Goal: Task Accomplishment & Management: Use online tool/utility

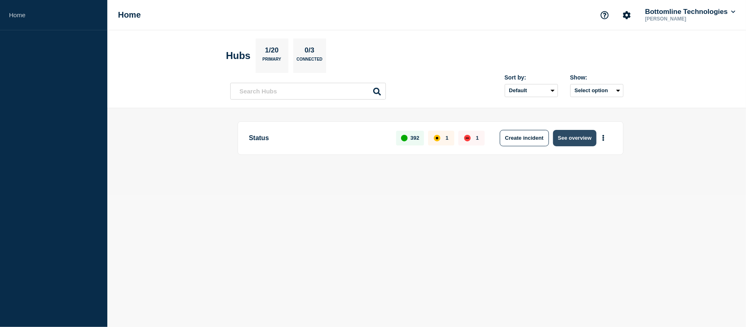
click at [588, 133] on button "See overview" at bounding box center [574, 138] width 43 height 16
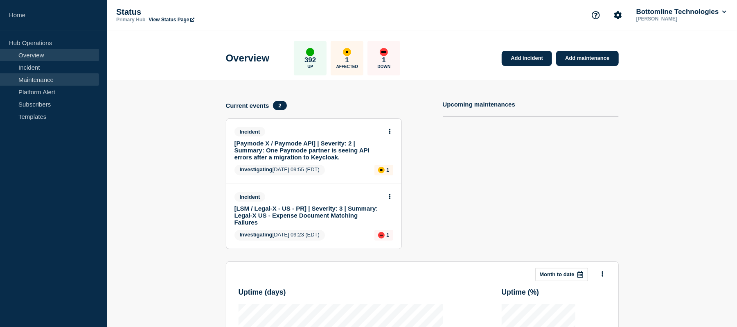
click at [43, 80] on link "Maintenance" at bounding box center [49, 79] width 99 height 12
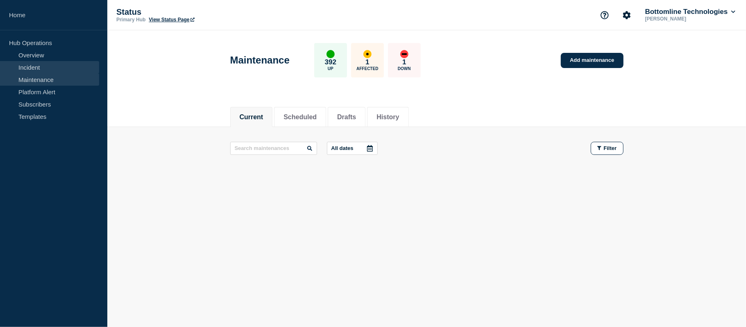
click at [37, 61] on link "Incident" at bounding box center [49, 67] width 99 height 12
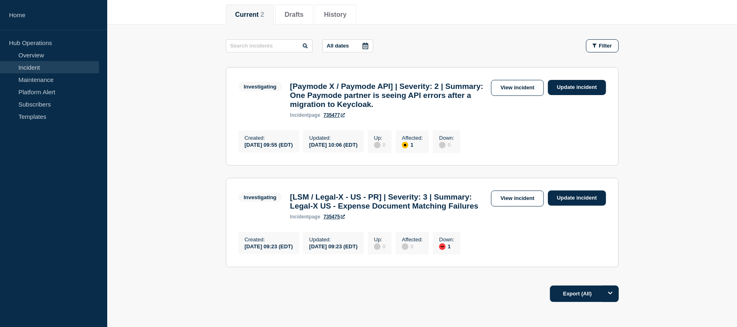
scroll to position [115, 0]
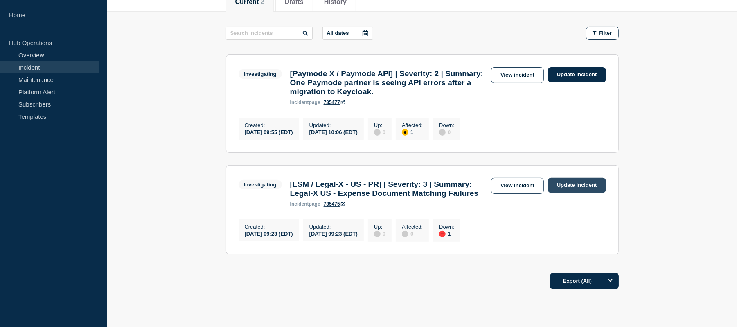
click at [580, 193] on link "Update incident" at bounding box center [577, 185] width 58 height 15
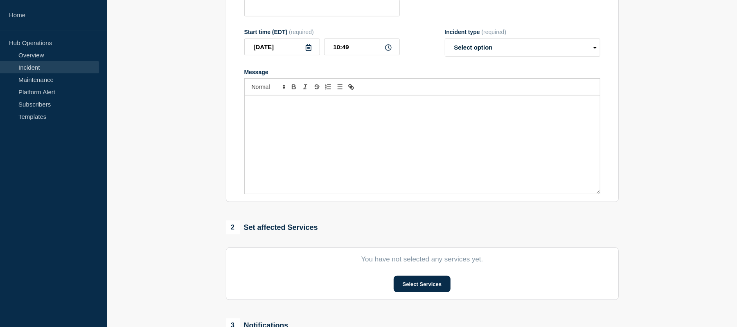
type input "[LSM / Legal-X - US - PR] | Severity: 3 | Summary: Legal-X US - Expense Documen…"
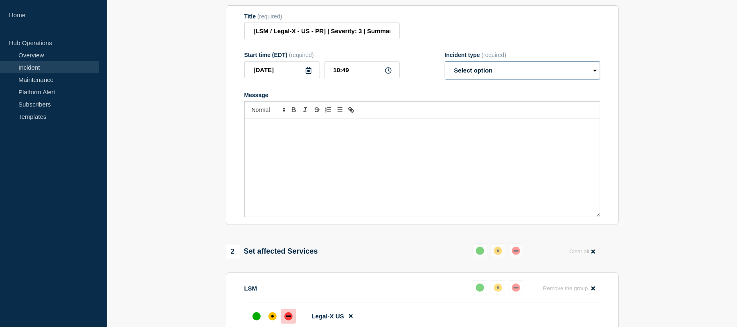
click at [482, 79] on select "Select option Investigating Identified Monitoring Resolved" at bounding box center [523, 70] width 156 height 18
select select "identified"
click at [445, 69] on select "Select option Investigating Identified Monitoring Resolved" at bounding box center [523, 70] width 156 height 18
click at [259, 131] on p "Message" at bounding box center [422, 126] width 343 height 7
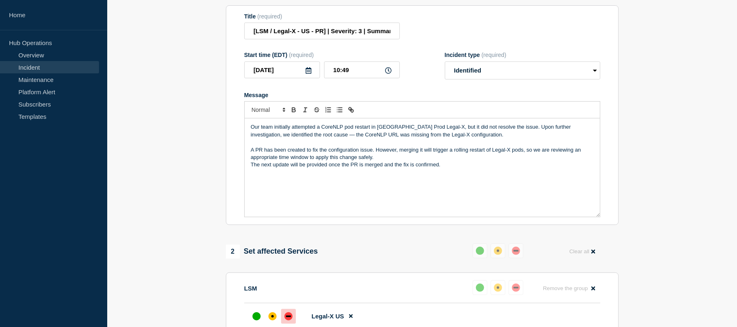
click at [253, 168] on p "The next update will be provided once the PR is merged and the fix is confirmed." at bounding box center [422, 164] width 343 height 7
click at [292, 138] on p "Our team initially attempted a CoreNLP pod restart in [GEOGRAPHIC_DATA] Prod Le…" at bounding box center [422, 130] width 343 height 15
click at [251, 135] on div "Our team initially attempted a CoreNLP pod restart in [GEOGRAPHIC_DATA] Prod Le…" at bounding box center [422, 167] width 355 height 98
click at [487, 138] on p "Our team initially attempted a CoreNLP pod restart in [GEOGRAPHIC_DATA] Prod Le…" at bounding box center [422, 130] width 343 height 15
drag, startPoint x: 558, startPoint y: 136, endPoint x: 602, endPoint y: 134, distance: 44.3
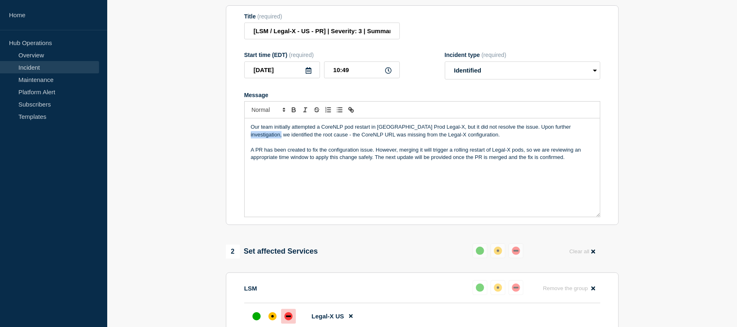
click at [602, 134] on section "Title (required) [LSM / Legal-X - US - PR] | Severity: 3 | Summary: Legal-X US …" at bounding box center [422, 115] width 393 height 220
click at [564, 138] on p "Our team initially attempted a CoreNLP pod restart in [GEOGRAPHIC_DATA] Prod Le…" at bounding box center [422, 130] width 343 height 15
click at [314, 156] on p "A PR has been created to fix the configuration issue. However, merging it will …" at bounding box center [422, 153] width 343 height 15
click at [364, 161] on p "A PR has been created to fix the configuration issue. However, merging it will …" at bounding box center [422, 153] width 343 height 15
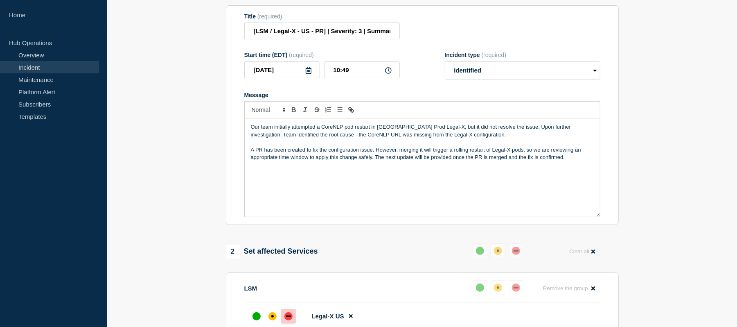
click at [398, 161] on p "A PR has been created to fix the configuration issue. However, merging it will …" at bounding box center [422, 153] width 343 height 15
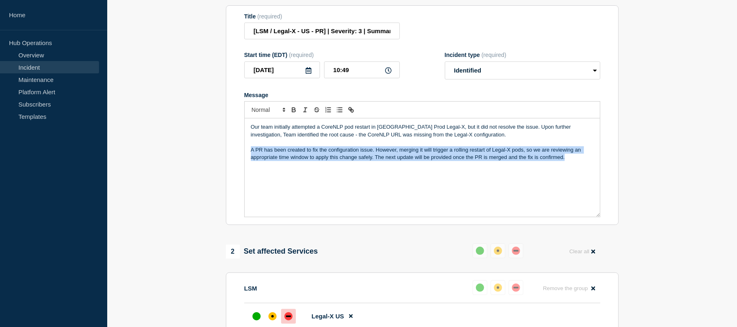
drag, startPoint x: 577, startPoint y: 165, endPoint x: 241, endPoint y: 158, distance: 336.2
click at [241, 158] on section "Title (required) [LSM / Legal-X - US - PR] | Severity: 3 | Summary: Legal-X US …" at bounding box center [422, 115] width 393 height 220
copy p "A PR has been created to fix the configuration issue. However, merging it will …"
click at [435, 161] on p "A PR has been created to fix the configuration issue. However, merging it will …" at bounding box center [422, 153] width 343 height 15
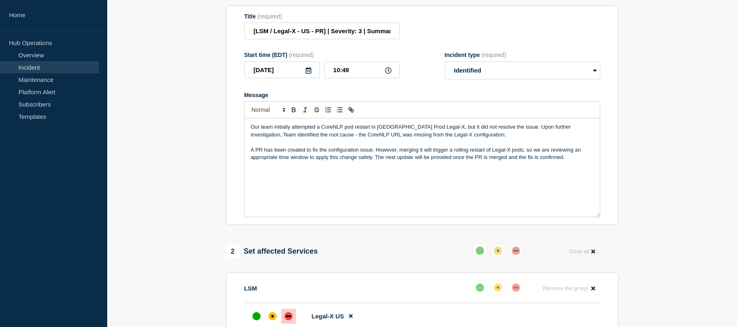
click at [580, 161] on p "A PR has been created to fix the configuration issue. However, merging it will …" at bounding box center [422, 153] width 343 height 15
click at [573, 161] on p "A PR has been created to fix the configuration issue. However, merging it will …" at bounding box center [422, 153] width 343 height 15
drag, startPoint x: 384, startPoint y: 190, endPoint x: 262, endPoint y: 188, distance: 122.0
click at [262, 183] on p "Jira: [URL][DOMAIN_NAME]" at bounding box center [422, 179] width 343 height 7
click at [351, 110] on icon "Toggle link" at bounding box center [350, 108] width 3 height 3
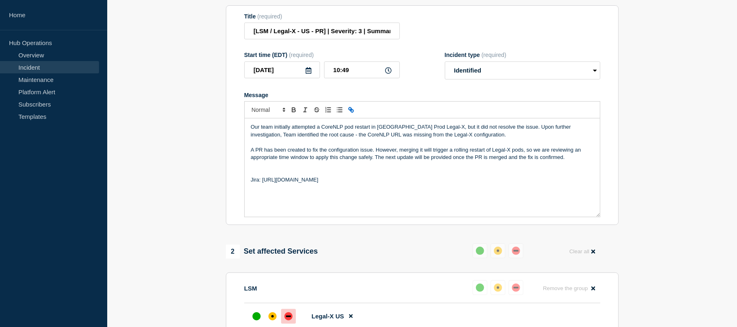
type input "[URL][DOMAIN_NAME]"
click at [372, 198] on link at bounding box center [363, 195] width 19 height 6
click at [390, 183] on p "Jira: [URL][DOMAIN_NAME]" at bounding box center [422, 179] width 343 height 7
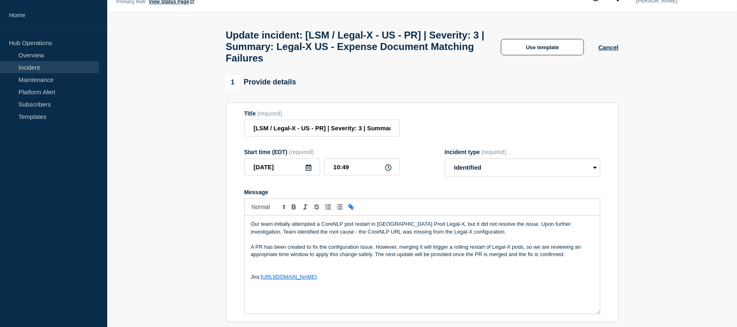
scroll to position [11, 0]
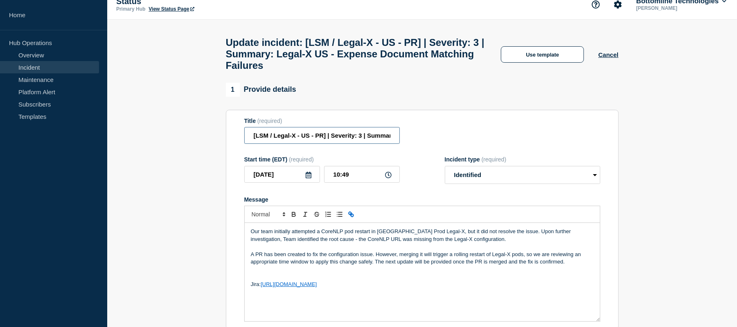
click at [364, 144] on input "[LSM / Legal-X - US - PR] | Severity: 3 | Summary: Legal-X US - Expense Documen…" at bounding box center [322, 135] width 156 height 17
click at [367, 144] on input "[LSM / Legal-X - US - PR] | Severity: 3 | Summary: Legal-X US - Expense Documen…" at bounding box center [322, 135] width 156 height 17
paste input "WT-60618"
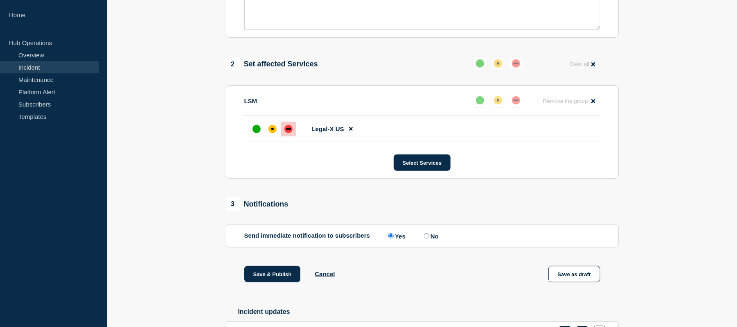
scroll to position [321, 0]
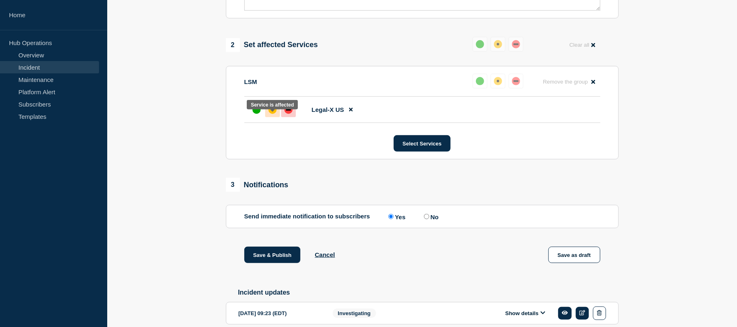
type input "[LSM / Legal-X - US - PR] | Severity: 3 | WT-60618 | Summary: Legal-X US - Expe…"
click at [274, 114] on div "affected" at bounding box center [273, 110] width 8 height 8
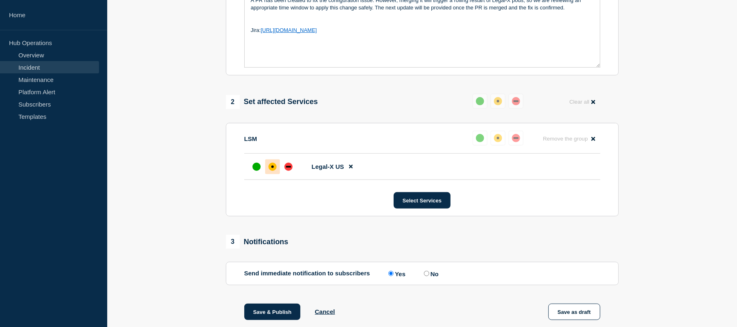
scroll to position [266, 0]
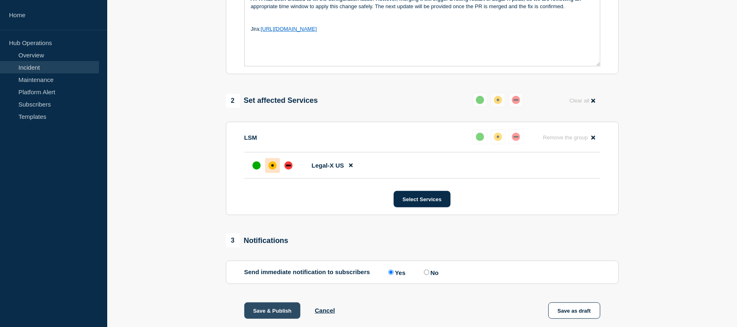
click at [278, 316] on button "Save & Publish" at bounding box center [272, 310] width 57 height 16
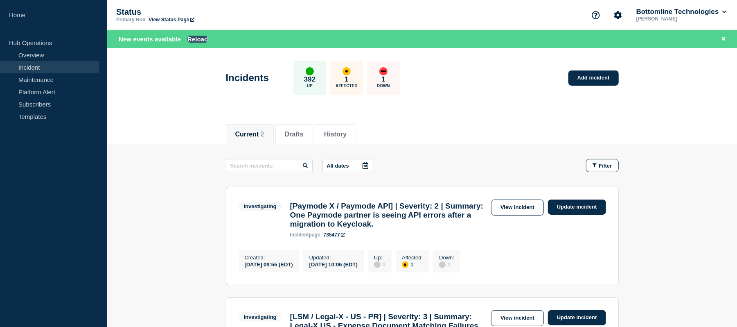
click at [199, 41] on button "Reload" at bounding box center [198, 39] width 20 height 7
